Goal: Information Seeking & Learning: Learn about a topic

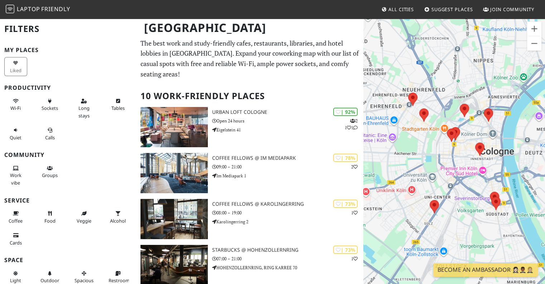
click at [467, 144] on div "To navigate, press the arrow keys." at bounding box center [454, 160] width 182 height 284
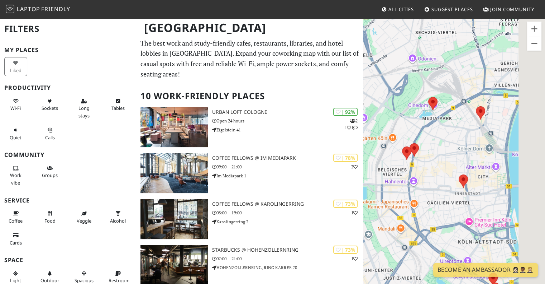
drag, startPoint x: 486, startPoint y: 137, endPoint x: 435, endPoint y: 162, distance: 57.1
click at [435, 162] on div "To navigate, press the arrow keys." at bounding box center [454, 160] width 182 height 284
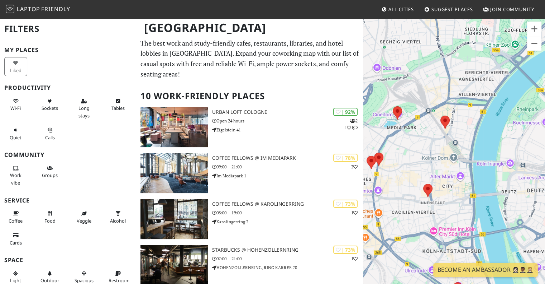
click at [416, 175] on div "To navigate, press the arrow keys." at bounding box center [454, 160] width 182 height 284
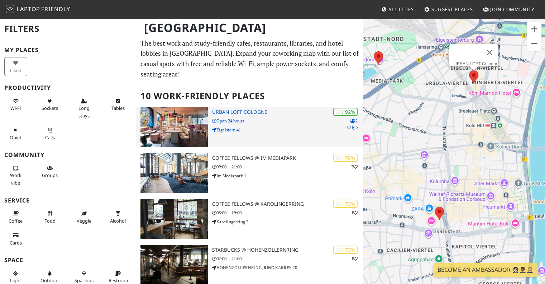
click at [254, 109] on h3 "URBAN LOFT Cologne" at bounding box center [288, 112] width 152 height 6
